Goal: Task Accomplishment & Management: Manage account settings

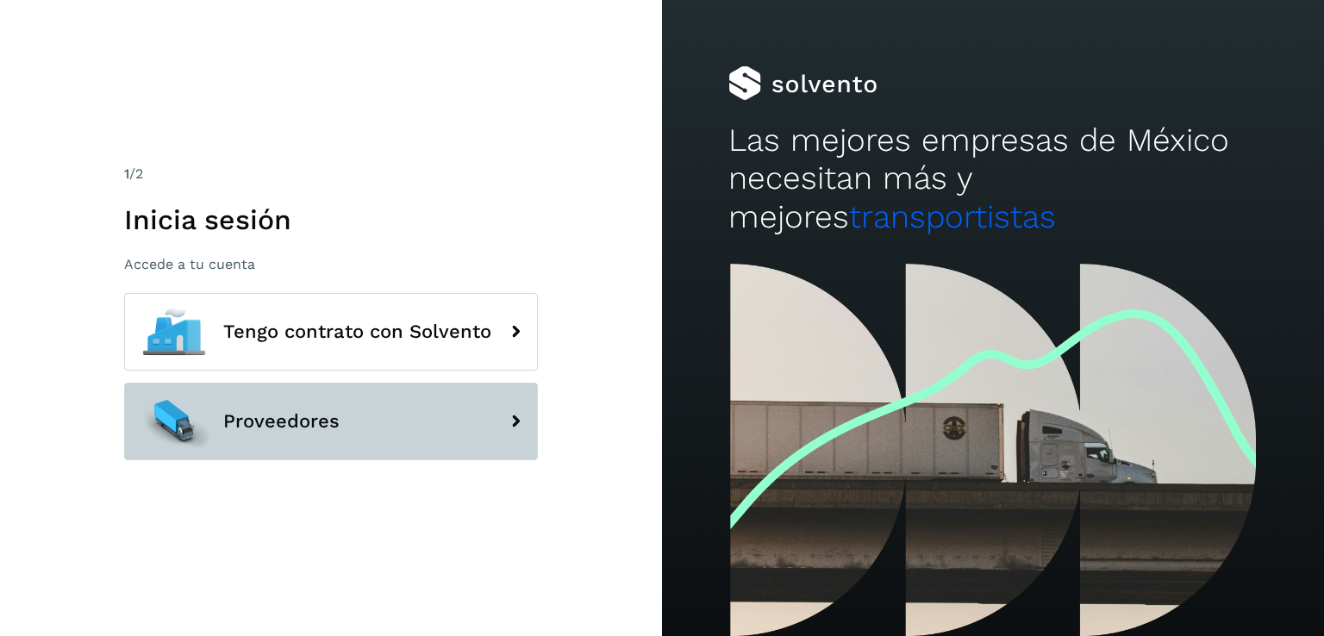
click at [313, 385] on button "Proveedores" at bounding box center [331, 422] width 414 height 78
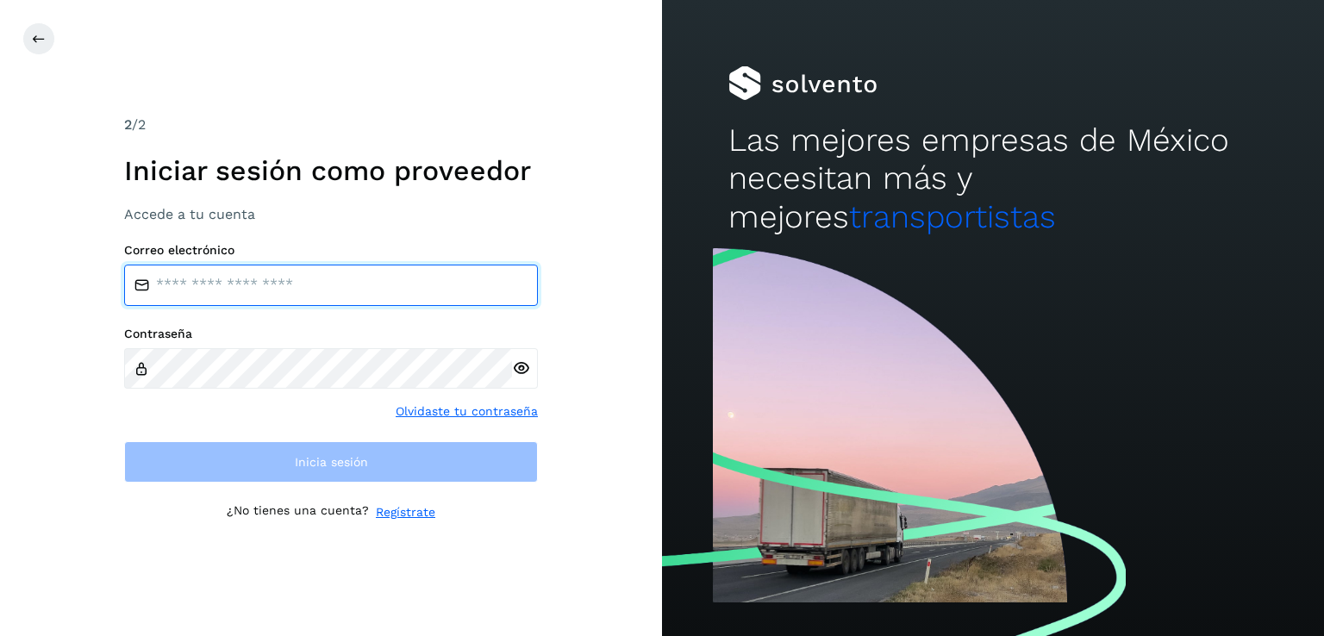
click at [240, 294] on input "email" at bounding box center [331, 285] width 414 height 41
type input "**********"
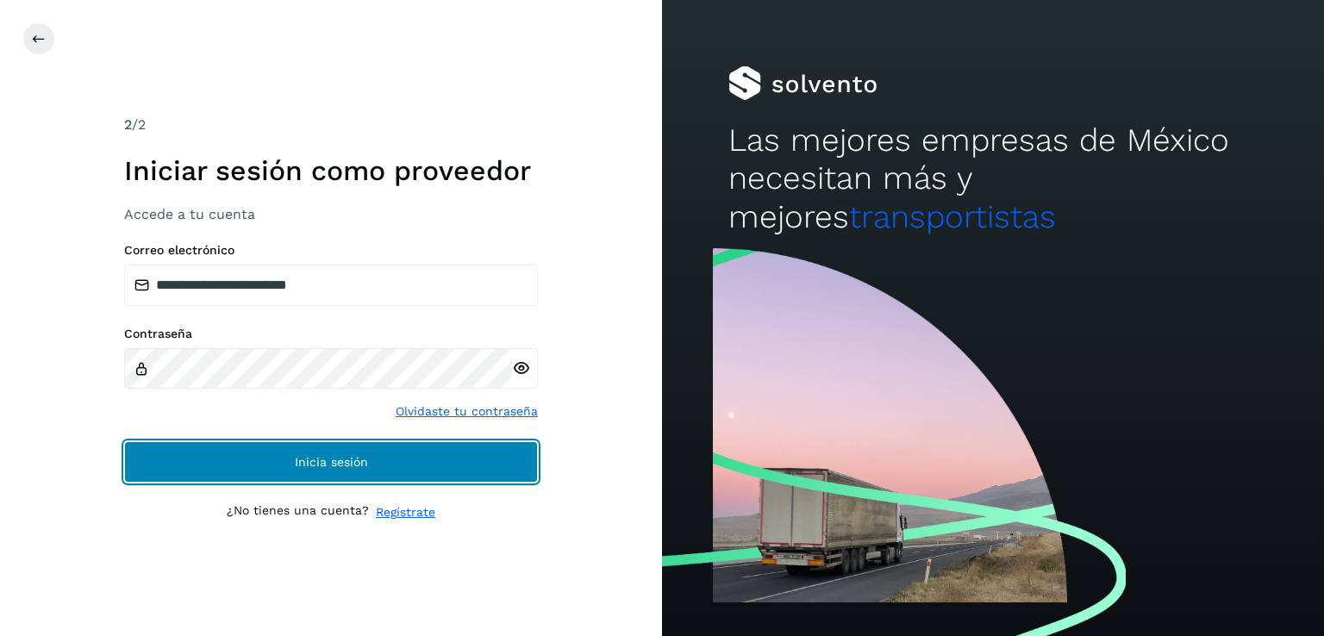
click at [307, 458] on span "Inicia sesión" at bounding box center [331, 462] width 73 height 12
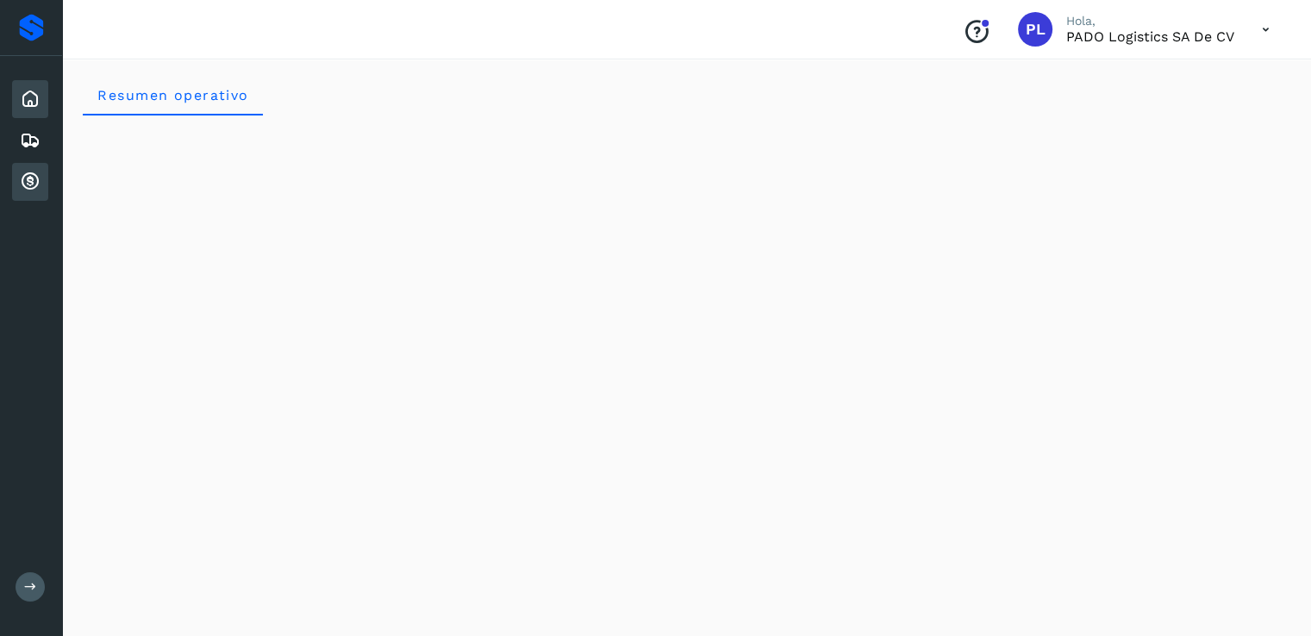
click at [31, 173] on icon at bounding box center [30, 181] width 21 height 21
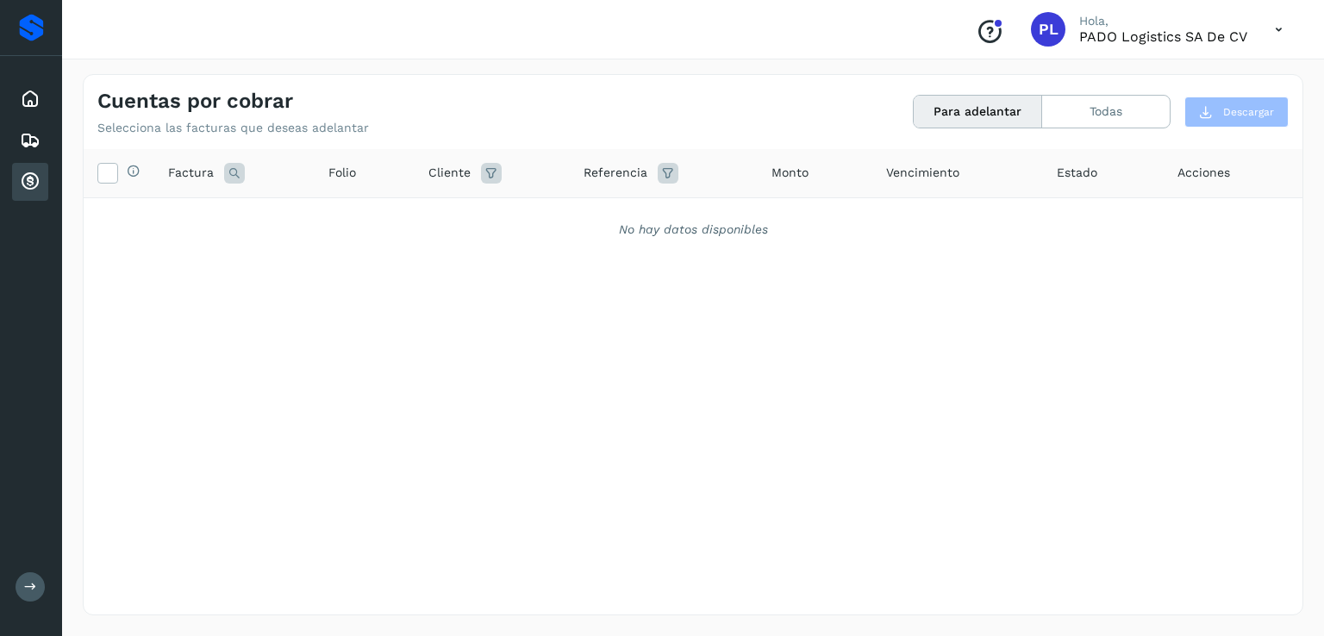
click at [1282, 29] on icon at bounding box center [1278, 29] width 35 height 35
click at [1165, 77] on div "Cerrar sesión" at bounding box center [1192, 77] width 205 height 33
